Goal: Task Accomplishment & Management: Manage account settings

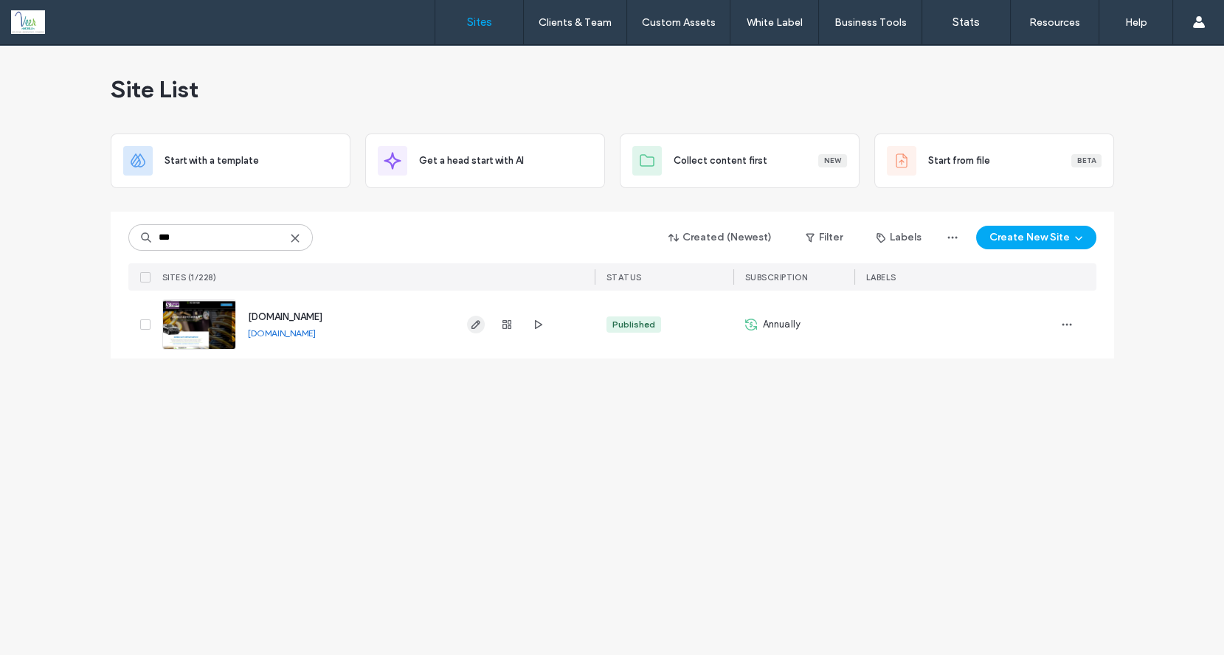
type input "***"
click at [474, 330] on span "button" at bounding box center [476, 325] width 18 height 18
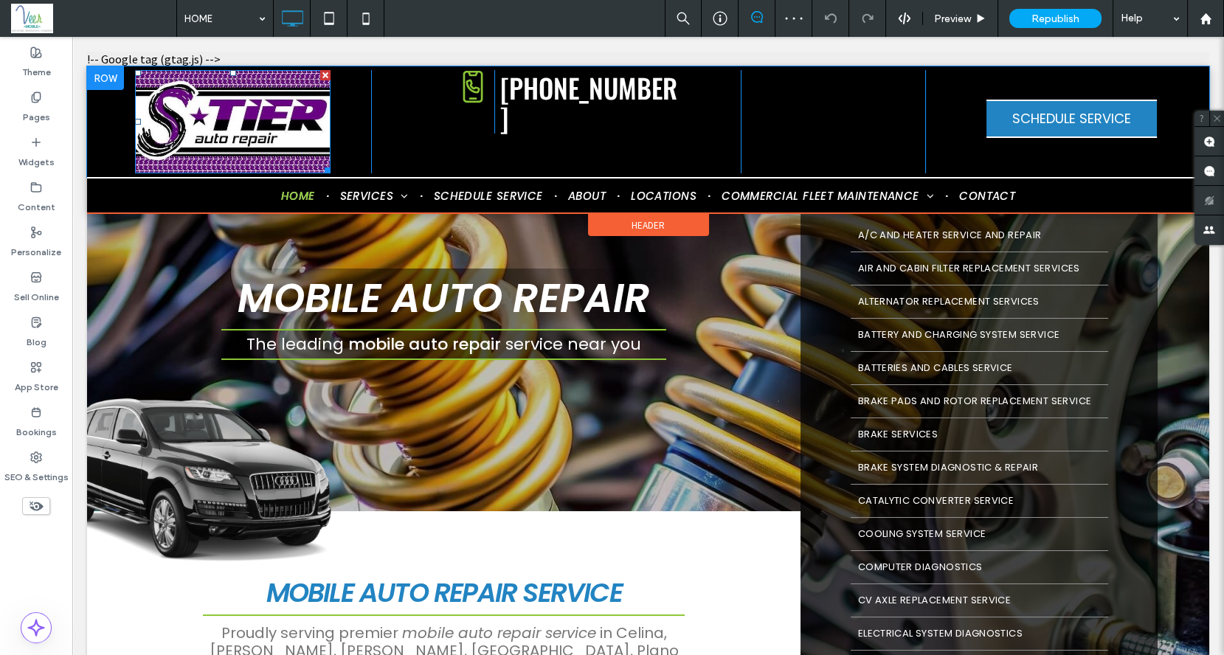
click at [240, 148] on img at bounding box center [232, 121] width 195 height 103
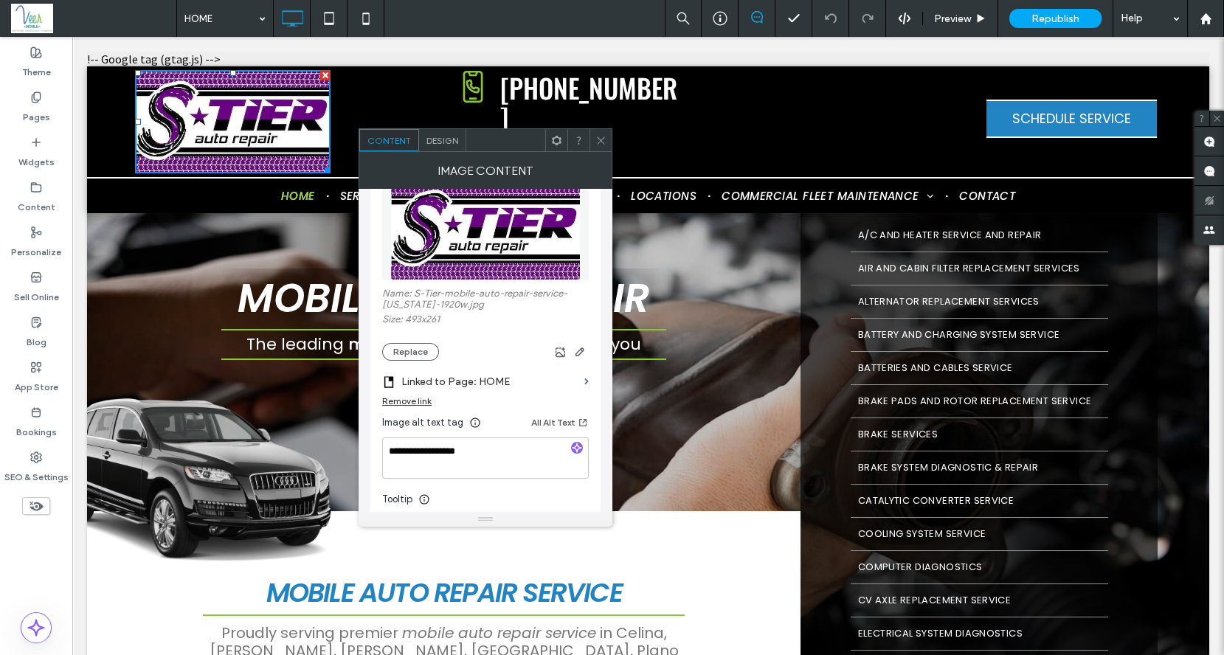
scroll to position [280, 0]
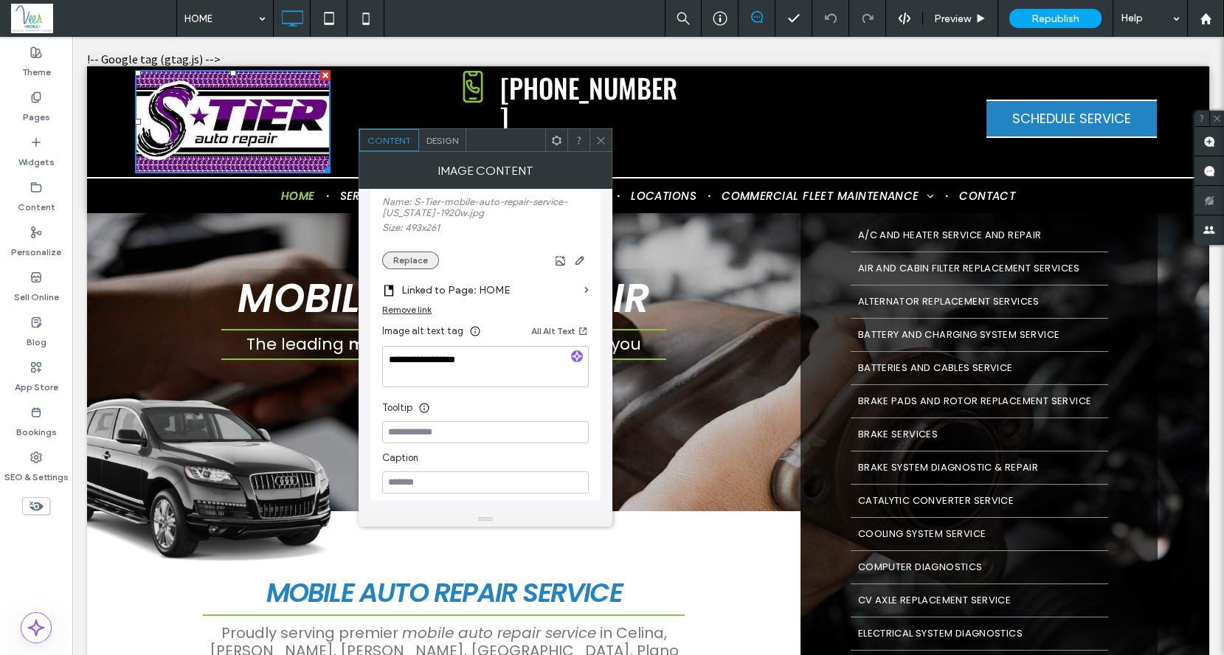
click at [419, 256] on button "Replace" at bounding box center [410, 261] width 57 height 18
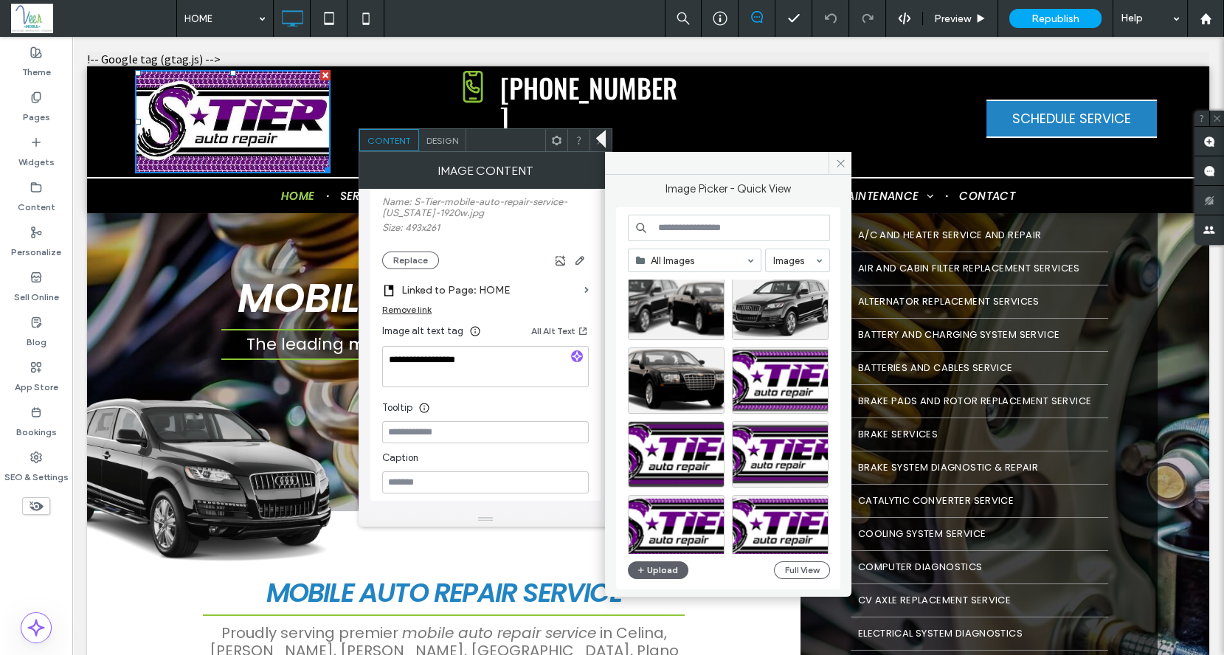
scroll to position [1075, 0]
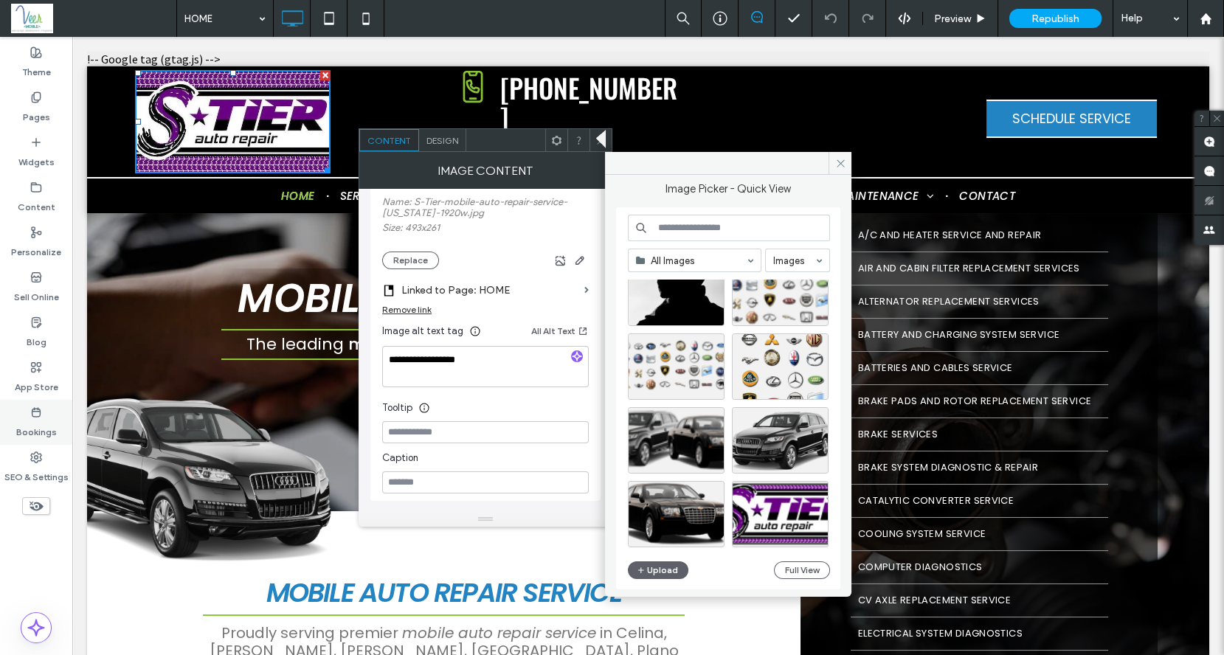
click at [42, 429] on label "Bookings" at bounding box center [36, 428] width 41 height 21
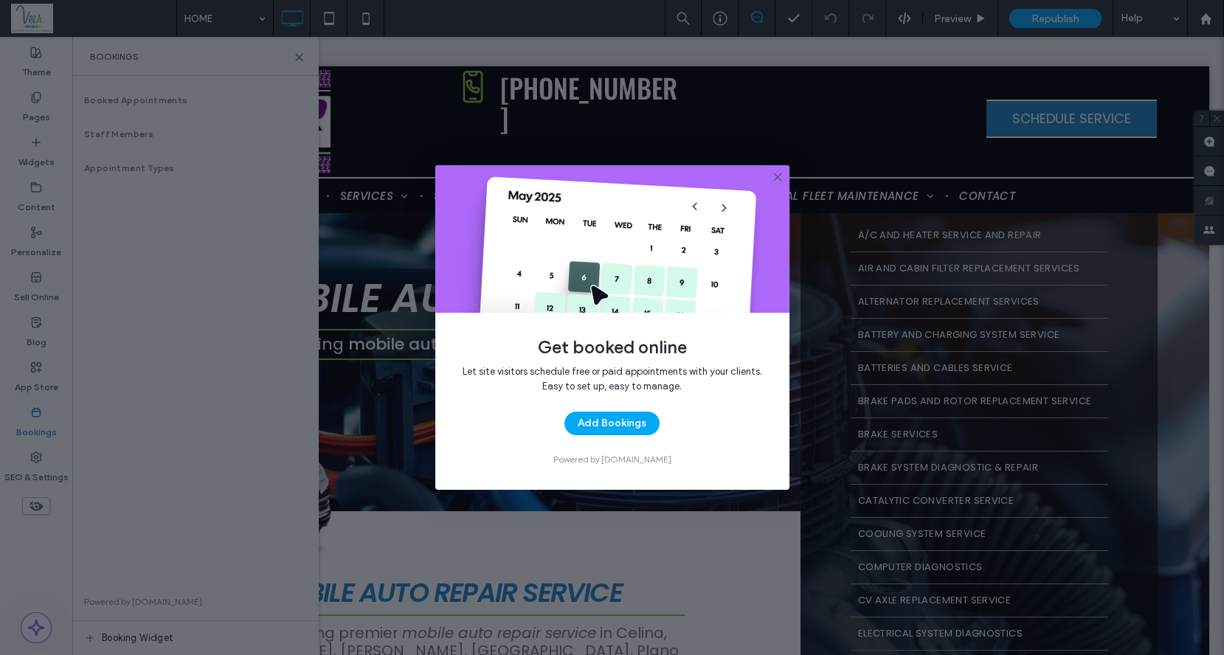
click at [776, 181] on icon at bounding box center [777, 177] width 12 height 12
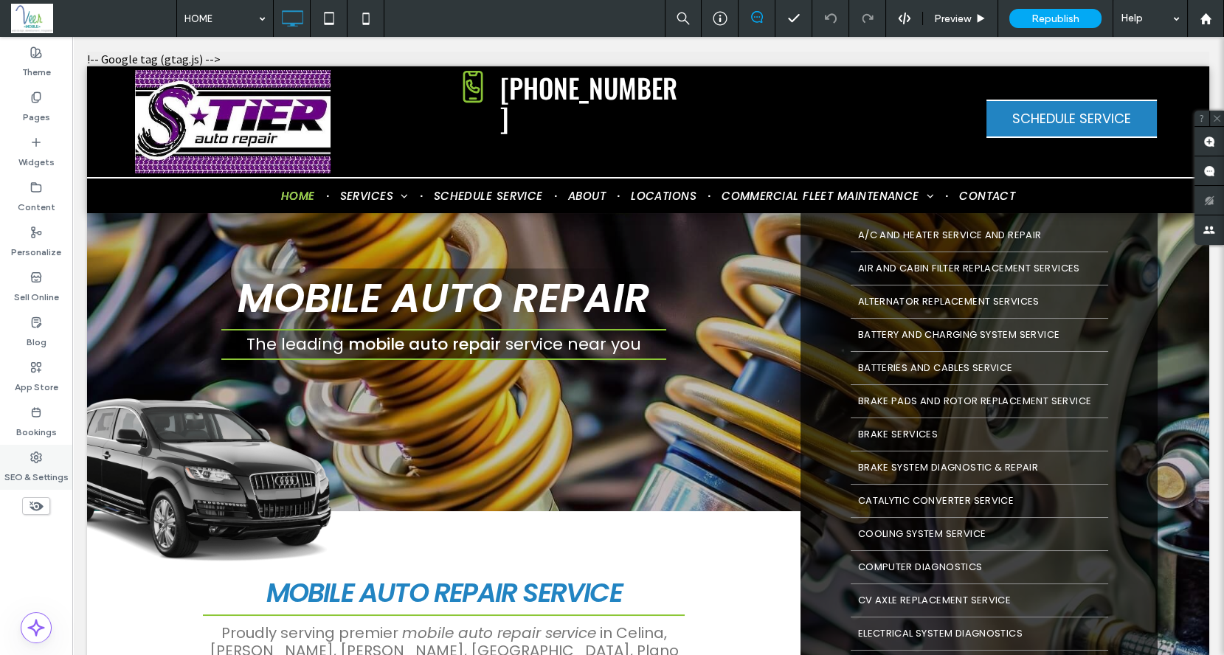
click at [44, 465] on label "SEO & Settings" at bounding box center [36, 473] width 64 height 21
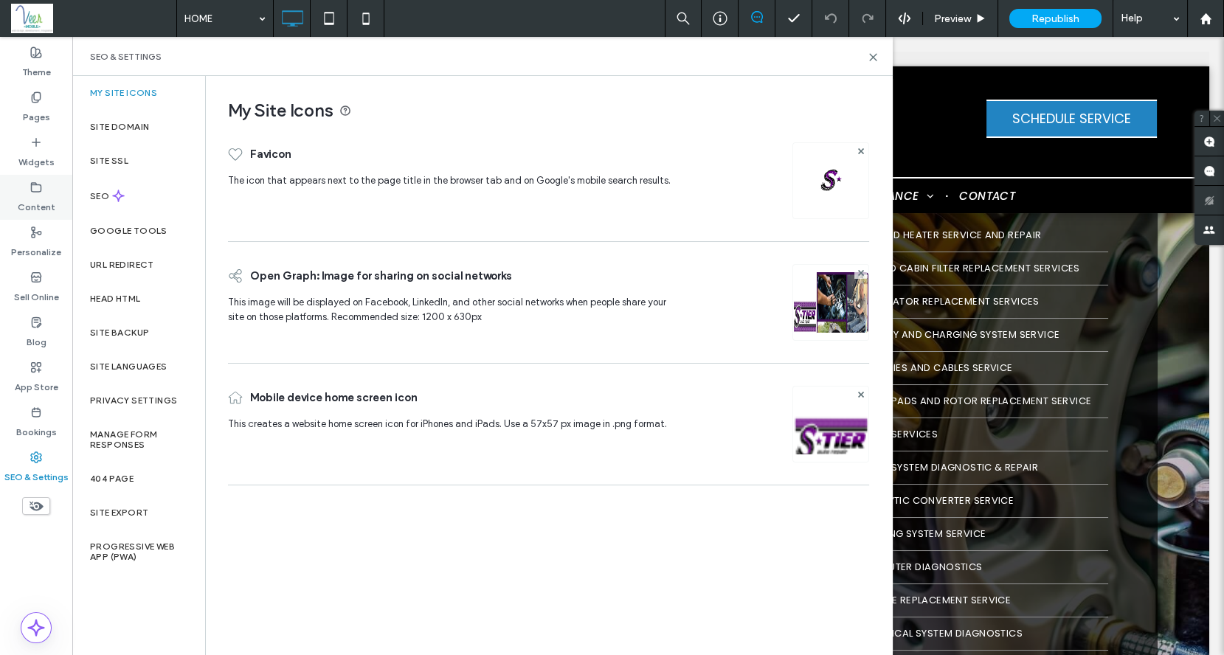
drag, startPoint x: 19, startPoint y: 169, endPoint x: 13, endPoint y: 190, distance: 22.2
click at [19, 170] on div "Widgets" at bounding box center [36, 152] width 72 height 45
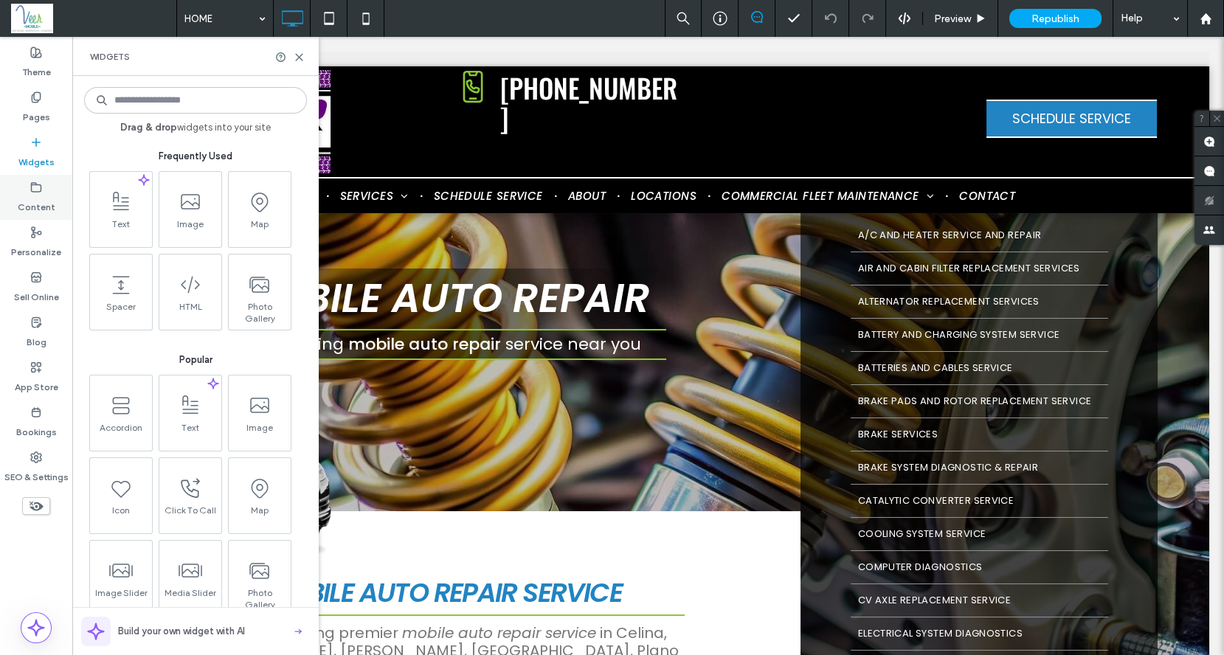
click at [37, 187] on icon at bounding box center [36, 187] width 12 height 12
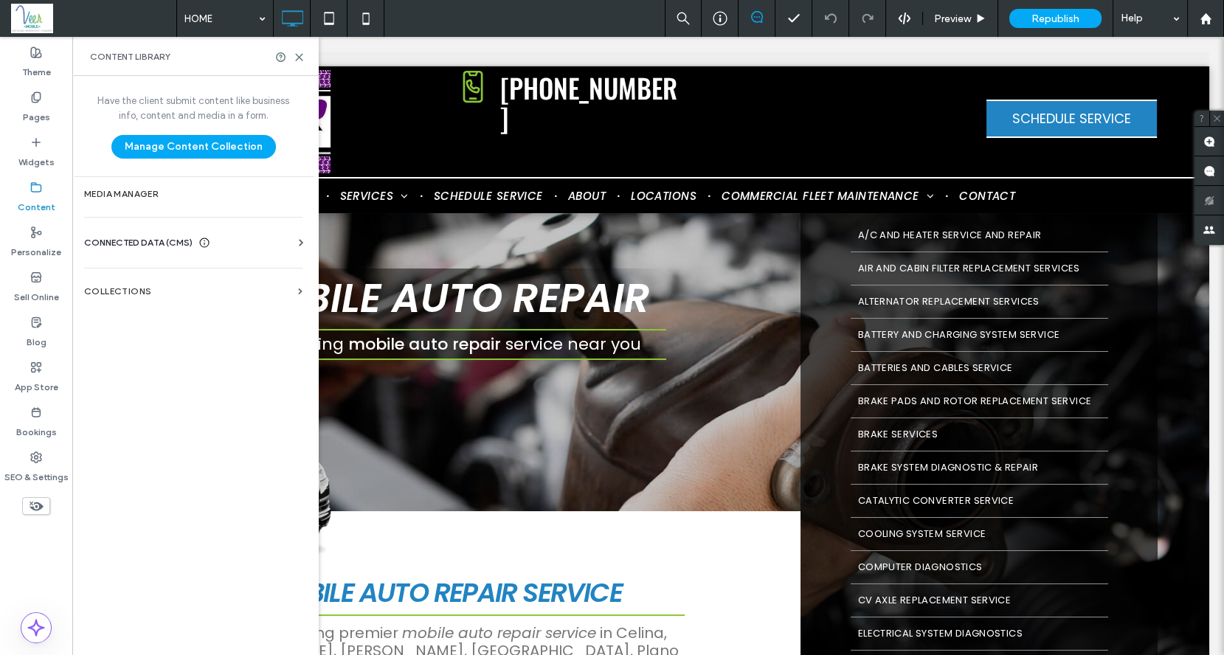
click at [115, 243] on span "CONNECTED DATA (CMS)" at bounding box center [138, 242] width 108 height 15
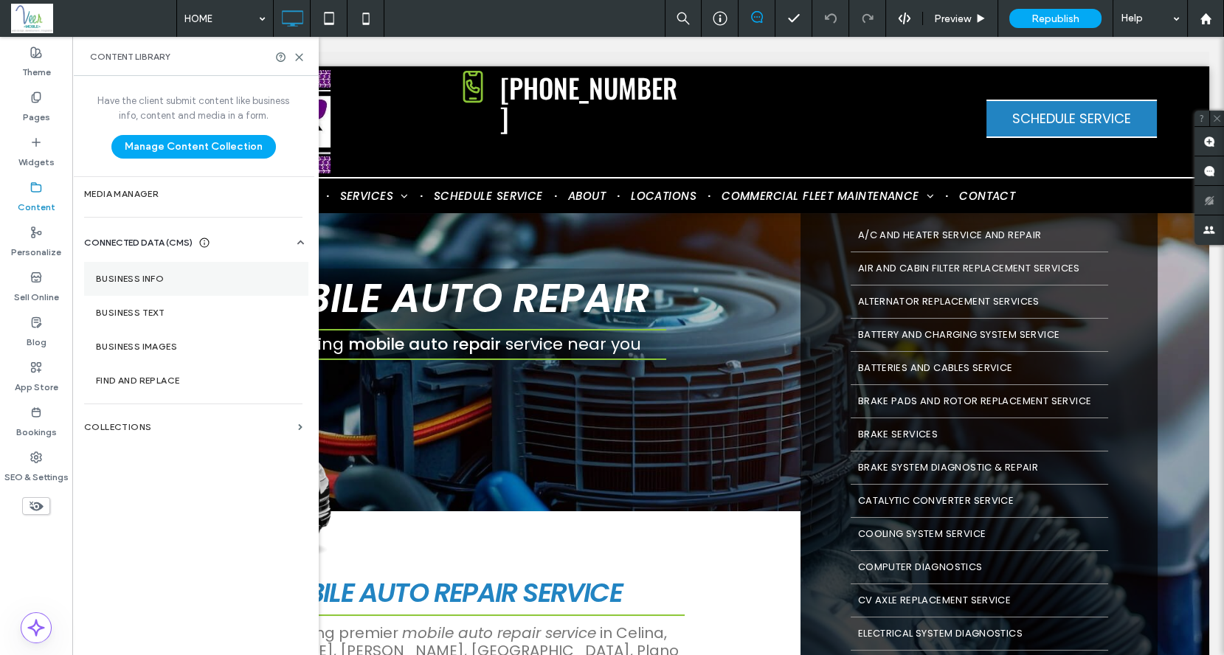
click at [134, 282] on label "Business Info" at bounding box center [196, 279] width 201 height 10
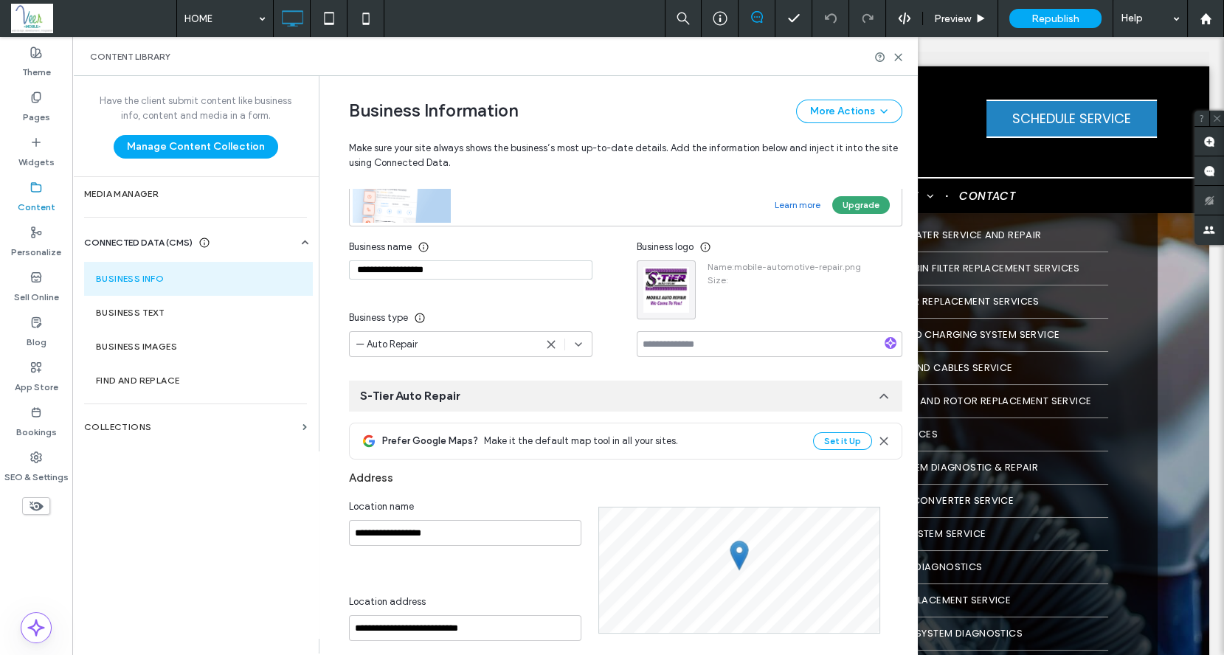
scroll to position [178, 0]
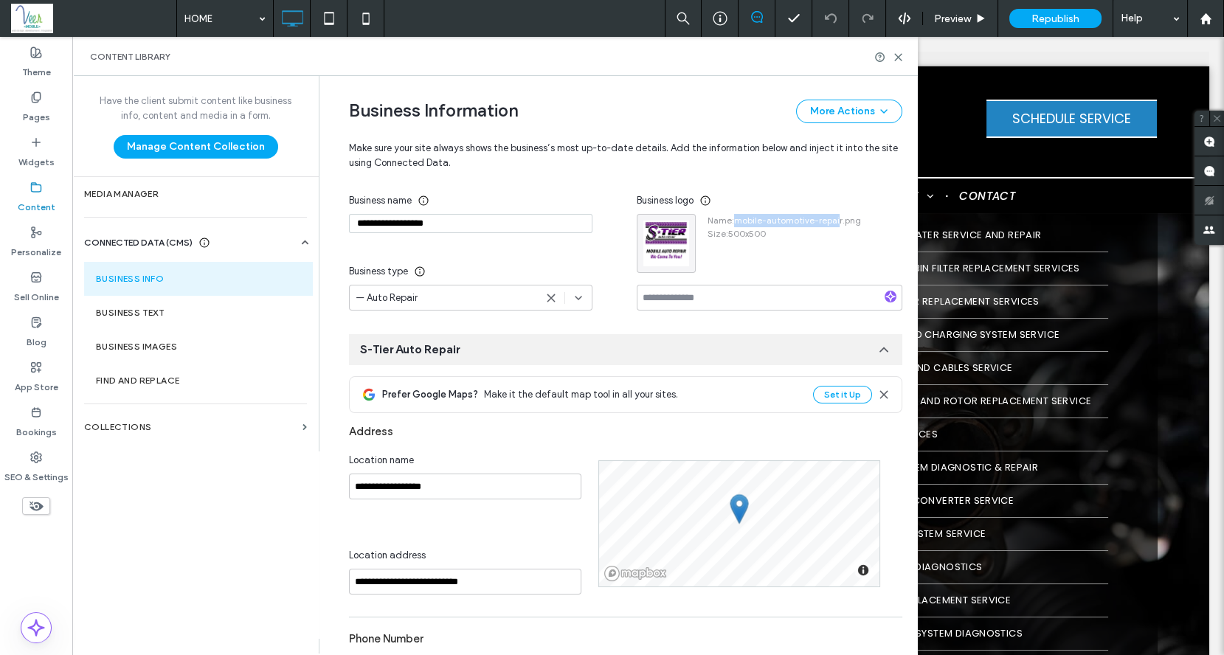
drag, startPoint x: 832, startPoint y: 220, endPoint x: 736, endPoint y: 223, distance: 96.0
click at [730, 223] on span "Name : mobile-automotive-repair.png" at bounding box center [783, 220] width 153 height 13
copy span "mobile-automotive-repai"
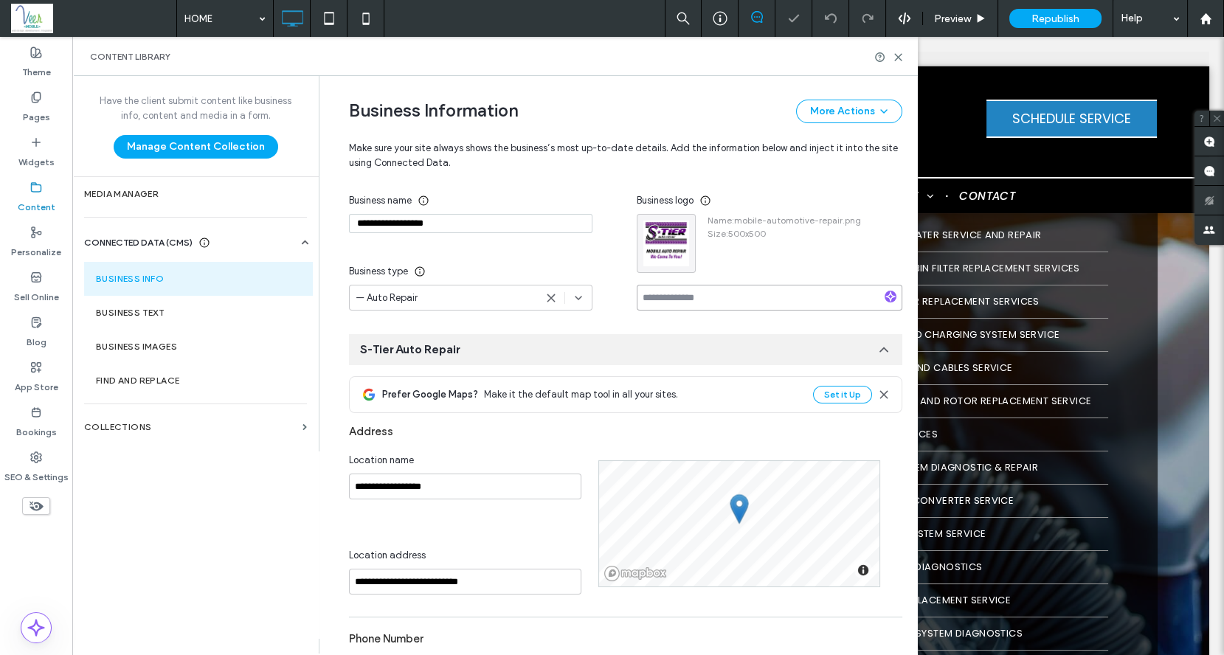
click at [674, 299] on input at bounding box center [769, 298] width 266 height 26
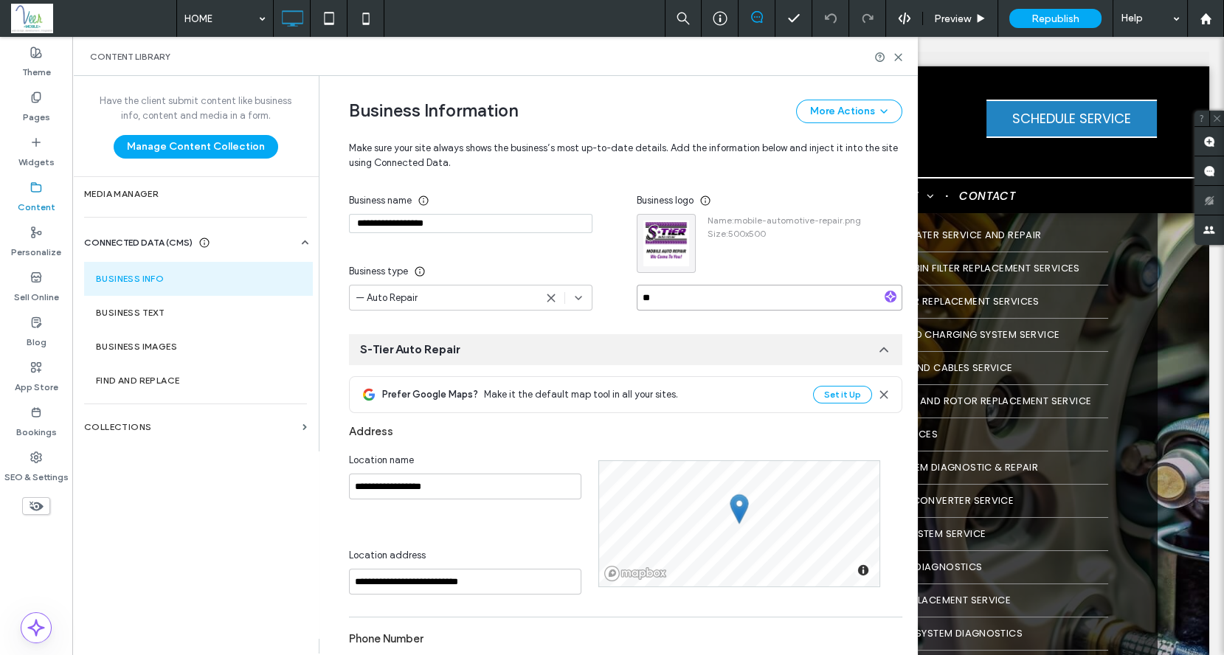
type input "*"
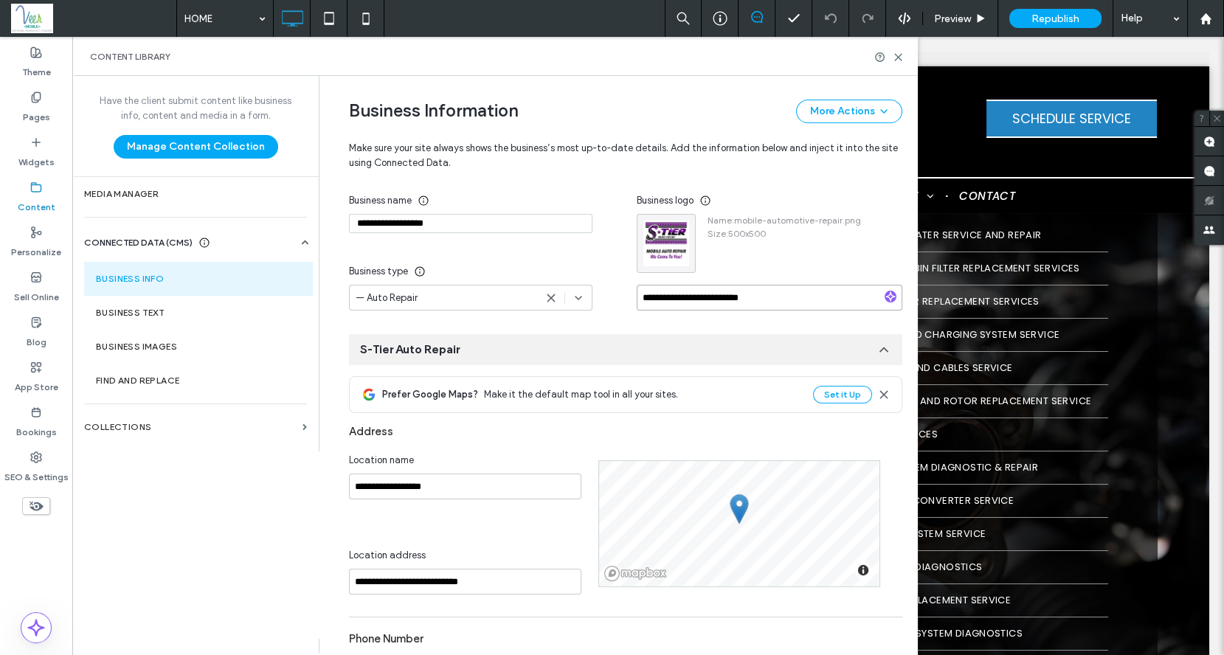
type input "**********"
click at [613, 244] on div "**********" at bounding box center [493, 248] width 288 height 123
click at [665, 249] on div at bounding box center [666, 244] width 58 height 58
click at [679, 223] on icon "button" at bounding box center [681, 229] width 12 height 12
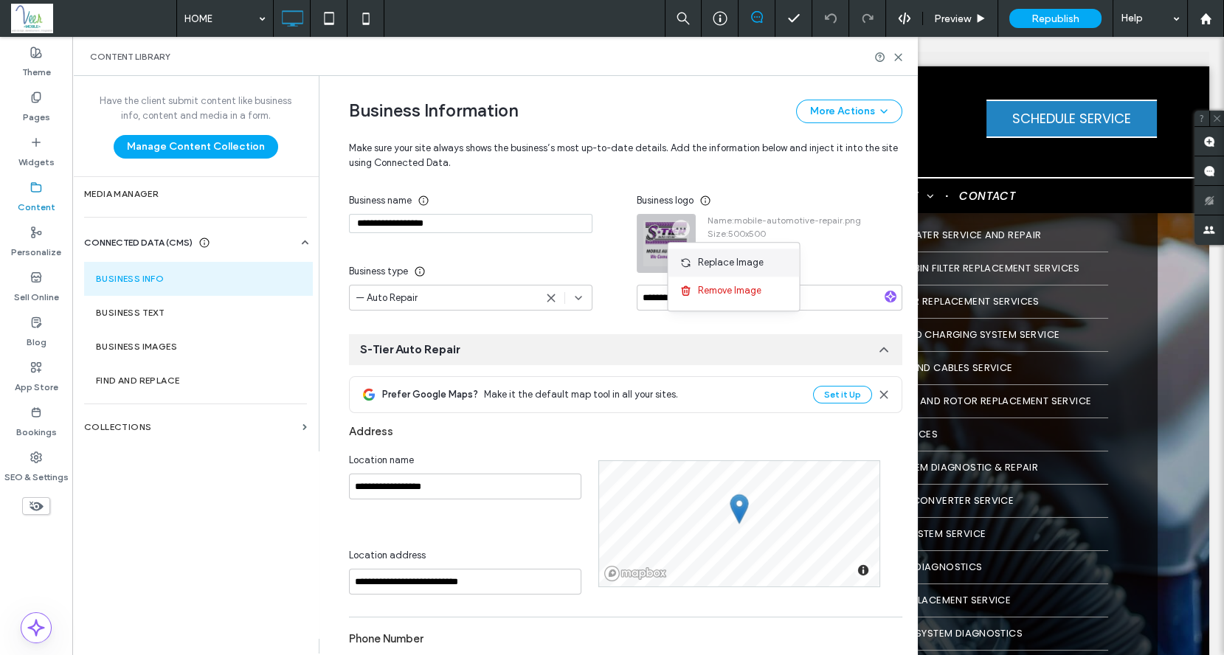
click at [701, 268] on span "Replace Image" at bounding box center [730, 262] width 66 height 15
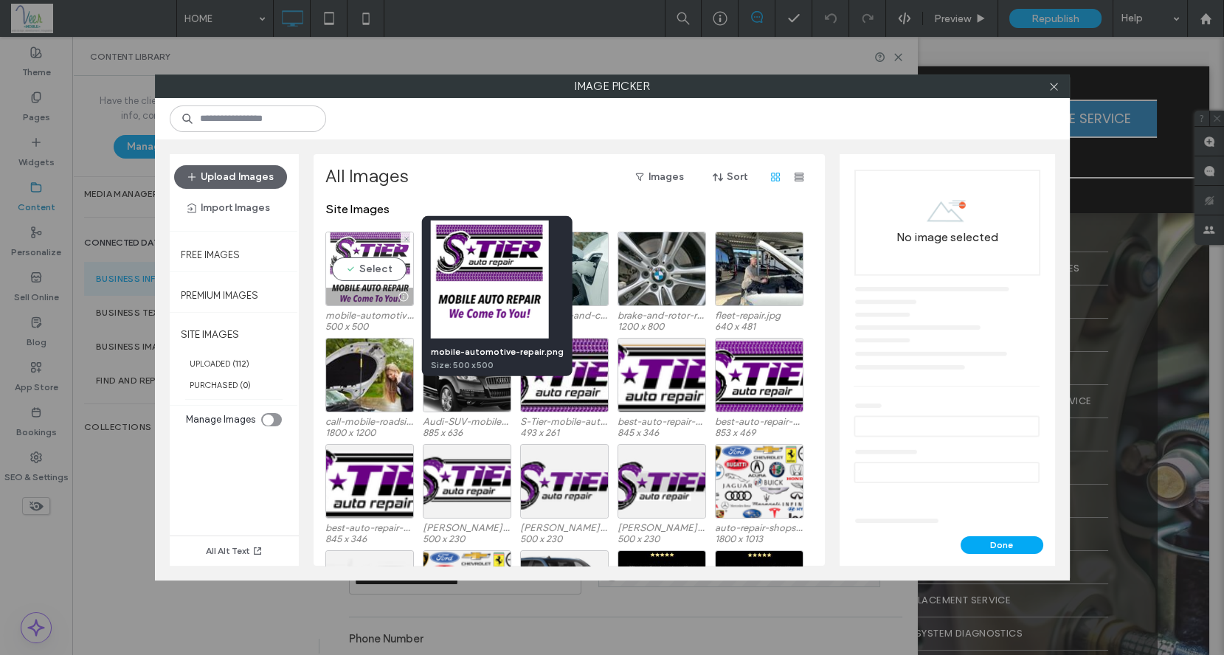
click at [404, 299] on div at bounding box center [404, 297] width 18 height 12
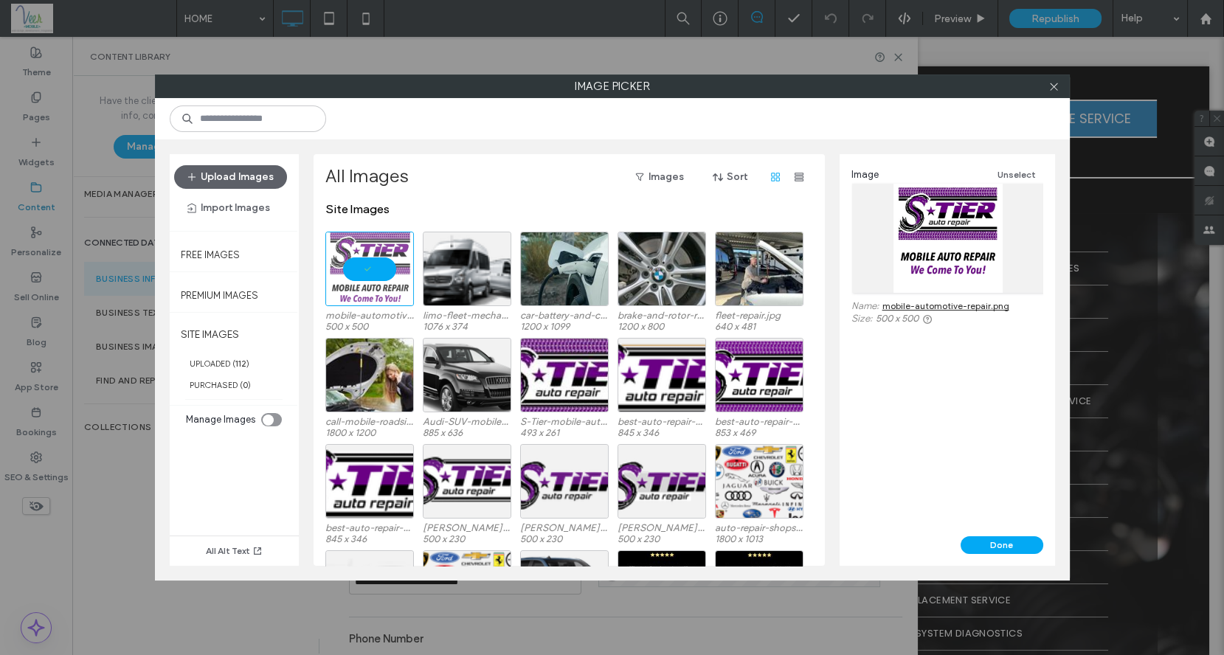
click at [954, 302] on link "mobile-automotive-repair.png" at bounding box center [945, 305] width 127 height 11
